Goal: Task Accomplishment & Management: Manage account settings

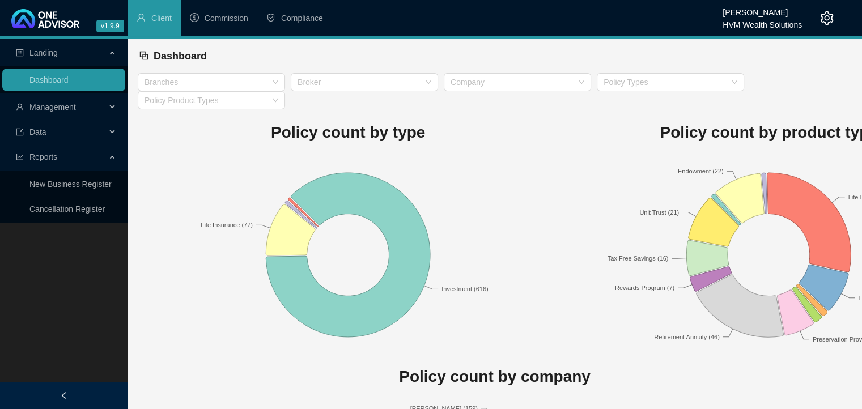
click at [113, 109] on div "Management" at bounding box center [63, 107] width 123 height 23
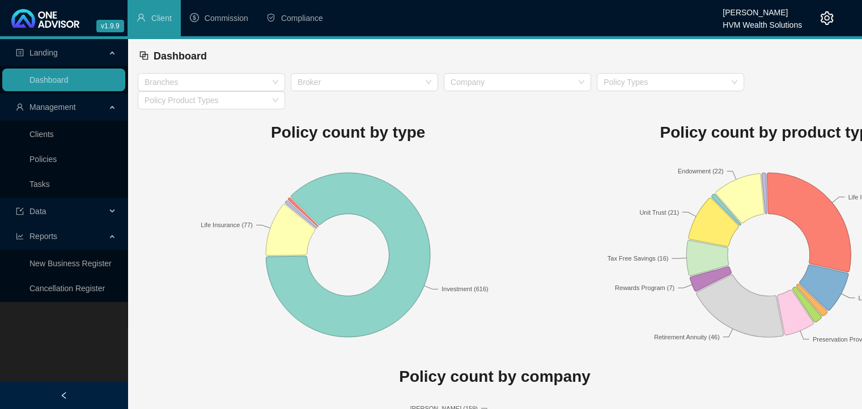
click at [828, 16] on icon "setting" at bounding box center [826, 18] width 13 height 14
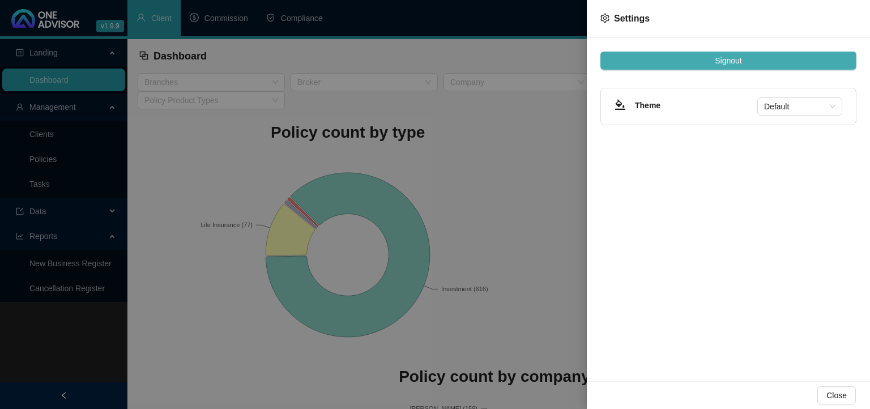
click at [726, 59] on span "Signout" at bounding box center [728, 60] width 27 height 12
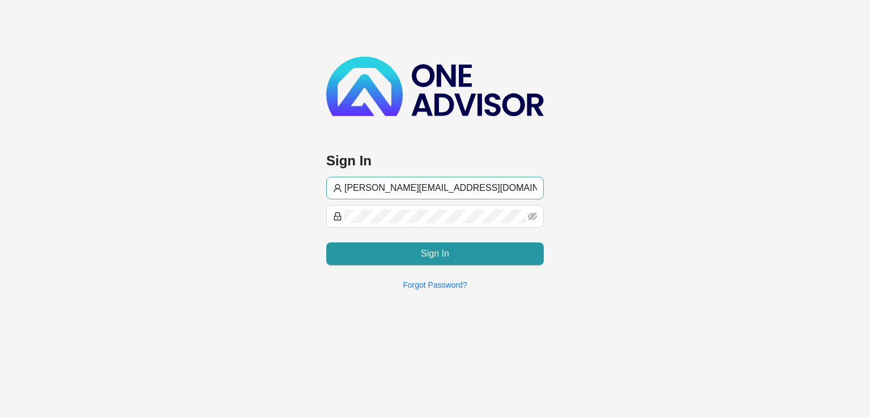
click at [478, 185] on input "[PERSON_NAME][EMAIL_ADDRESS][DOMAIN_NAME]" at bounding box center [440, 188] width 193 height 14
type input "[PERSON_NAME][EMAIL_ADDRESS][DOMAIN_NAME]"
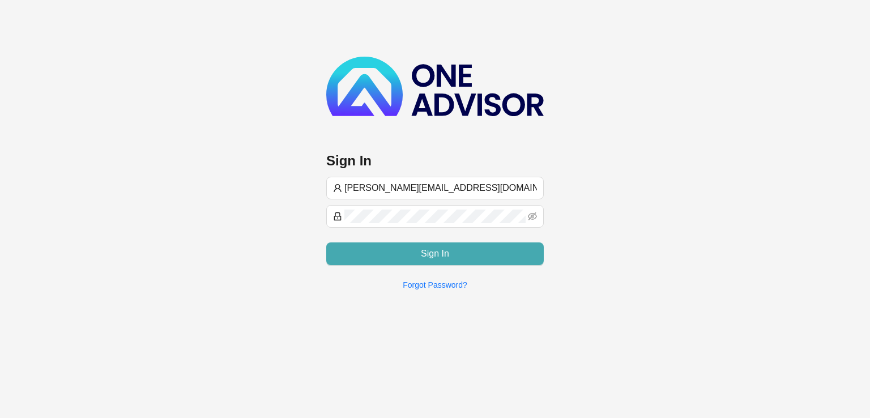
click at [411, 257] on button "Sign In" at bounding box center [435, 253] width 218 height 23
